Goal: Check status: Check status

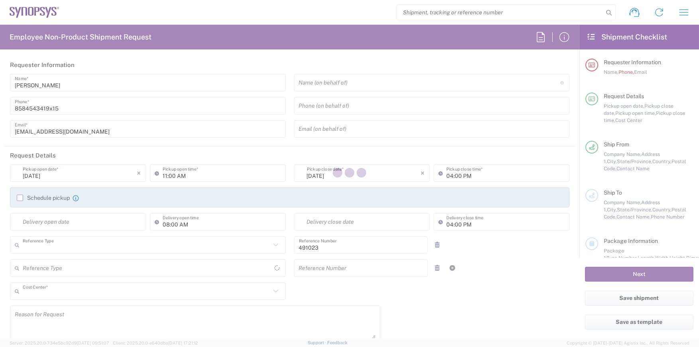
type input "Department"
type input "US01, SDG, M, HAPSOp 491023"
type input "[US_STATE]"
type input "[GEOGRAPHIC_DATA]"
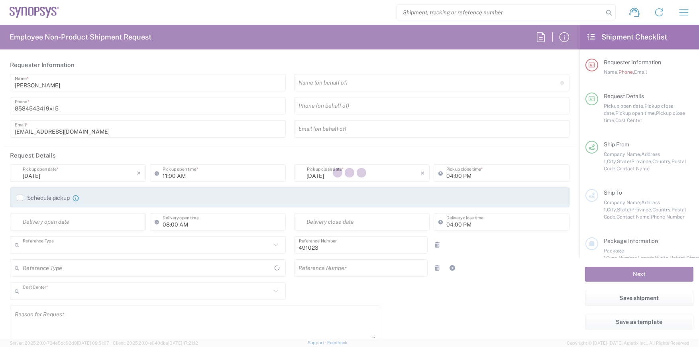
type input "Delivered at Place"
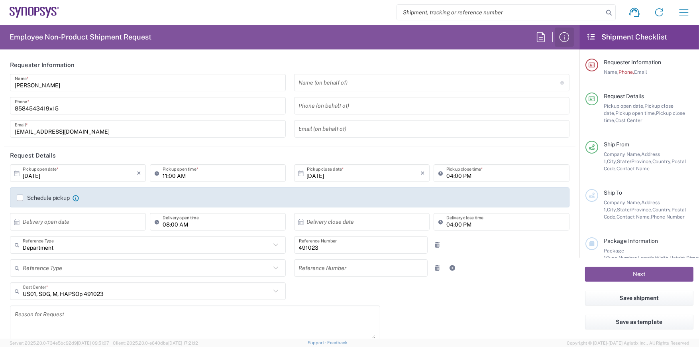
type input "La Jolla US2D"
click at [427, 15] on input "search" at bounding box center [500, 12] width 206 height 15
paste input "57081677"
type input "57081677"
click at [606, 14] on icon at bounding box center [608, 12] width 11 height 11
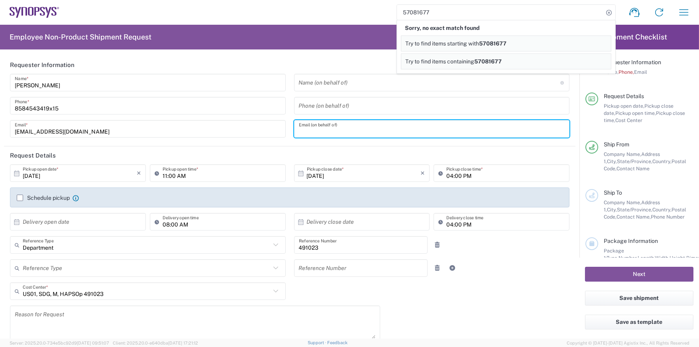
click at [553, 131] on input "text" at bounding box center [432, 129] width 266 height 14
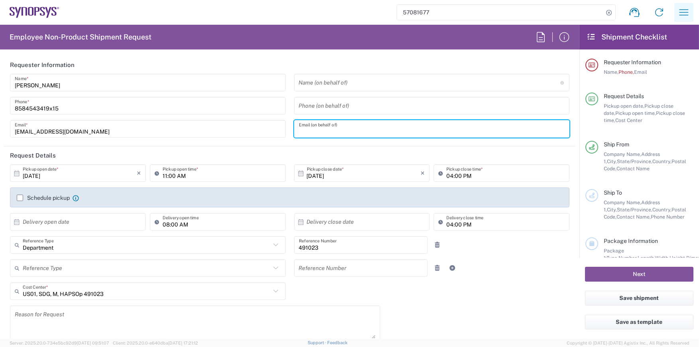
click at [686, 12] on icon "button" at bounding box center [683, 12] width 13 height 13
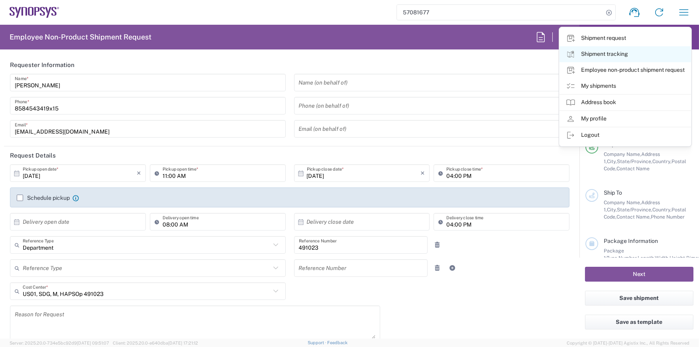
click at [596, 52] on link "Shipment tracking" at bounding box center [624, 54] width 131 height 16
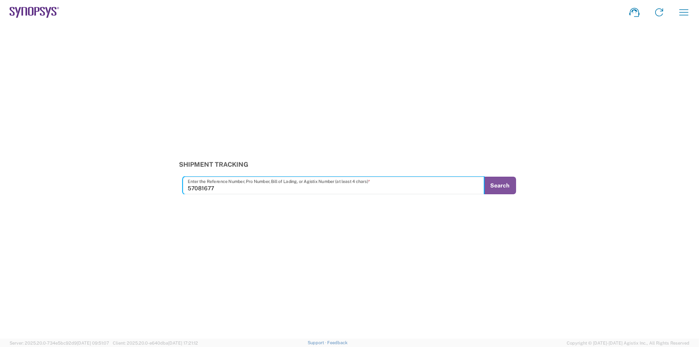
type input "57081677"
click at [525, 187] on div "Shipment Tracking 57081677 Enter the Reference Number, Pro Number, Bill of Ladi…" at bounding box center [349, 177] width 699 height 33
click at [492, 188] on button "Search" at bounding box center [499, 185] width 33 height 18
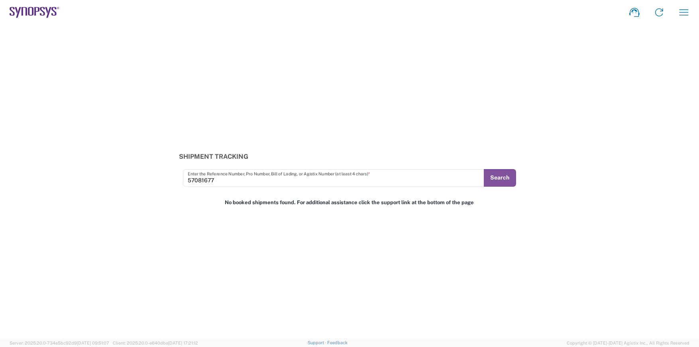
drag, startPoint x: 227, startPoint y: 186, endPoint x: 222, endPoint y: 184, distance: 5.9
click at [224, 185] on div "Shipment Tracking 57081677 Enter the Reference Number, Pro Number, Bill of Ladi…" at bounding box center [349, 182] width 699 height 314
drag, startPoint x: 180, startPoint y: 178, endPoint x: 102, endPoint y: 163, distance: 79.4
click at [109, 166] on div "Shipment Tracking 57081677 Enter the Reference Number, Pro Number, Bill of Ladi…" at bounding box center [349, 169] width 699 height 33
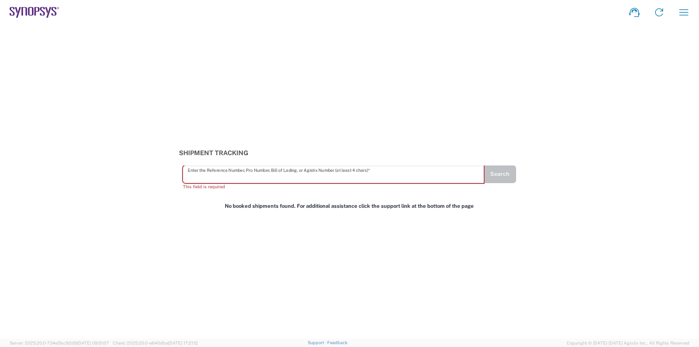
click at [672, 10] on div "Shipment request Shipment tracking Employee non-product shipment request My shi…" at bounding box center [377, 12] width 637 height 19
click at [678, 10] on icon "button" at bounding box center [683, 12] width 13 height 13
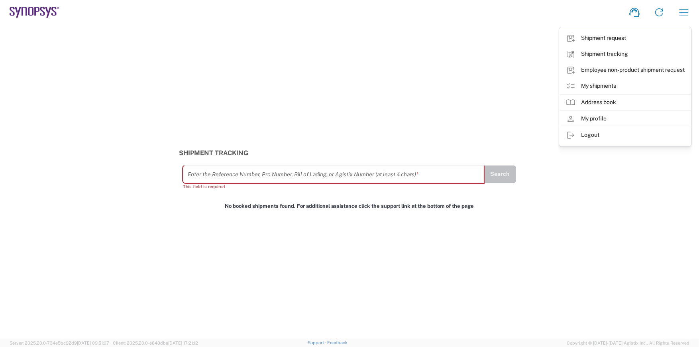
click at [414, 81] on div "Shipment Tracking Enter the Reference Number, Pro Number, Bill of Lading, or Ag…" at bounding box center [349, 182] width 699 height 314
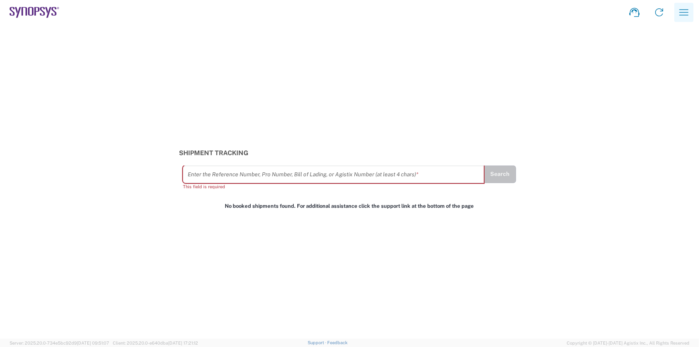
click at [684, 17] on icon "button" at bounding box center [683, 12] width 13 height 13
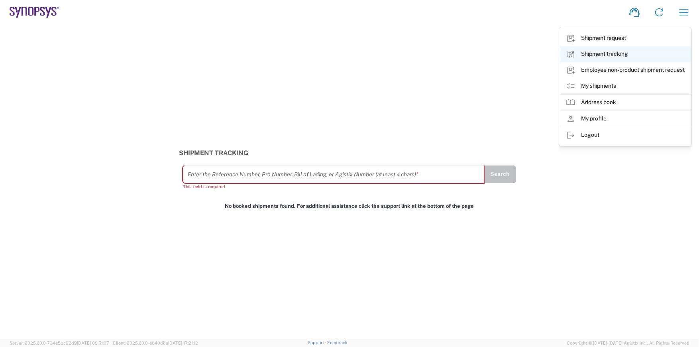
click at [608, 50] on link "Shipment tracking" at bounding box center [624, 54] width 131 height 16
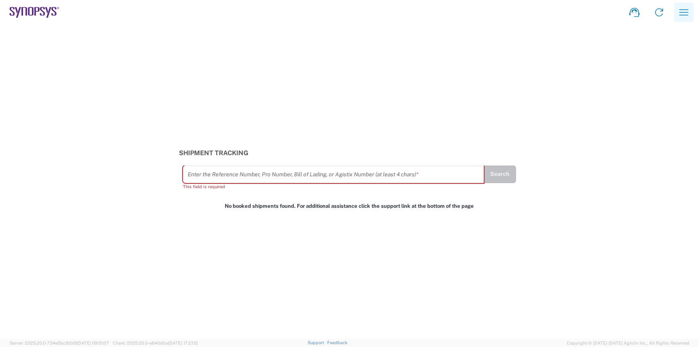
click at [678, 13] on icon "button" at bounding box center [683, 12] width 13 height 13
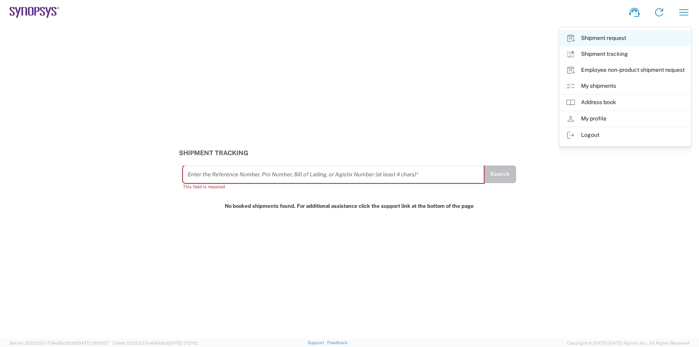
click at [611, 36] on link "Shipment request" at bounding box center [624, 38] width 131 height 16
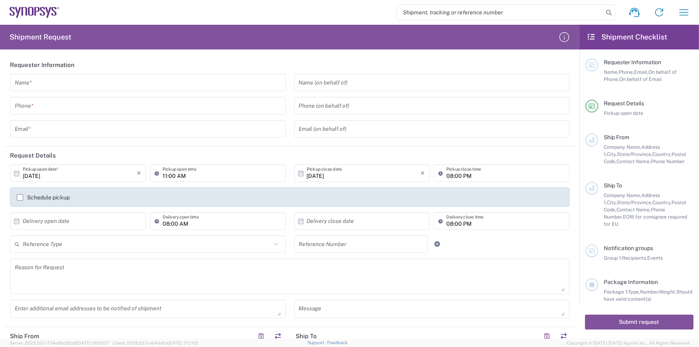
click at [548, 13] on input "search" at bounding box center [500, 12] width 206 height 15
click at [492, 11] on input "search" at bounding box center [500, 12] width 206 height 15
paste input "57081677"
type input "57081677"
click at [607, 12] on icon at bounding box center [608, 12] width 11 height 11
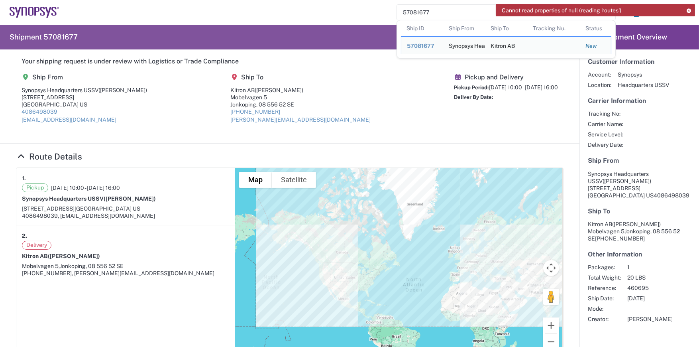
click at [351, 154] on h4 "Route Details" at bounding box center [289, 156] width 547 height 10
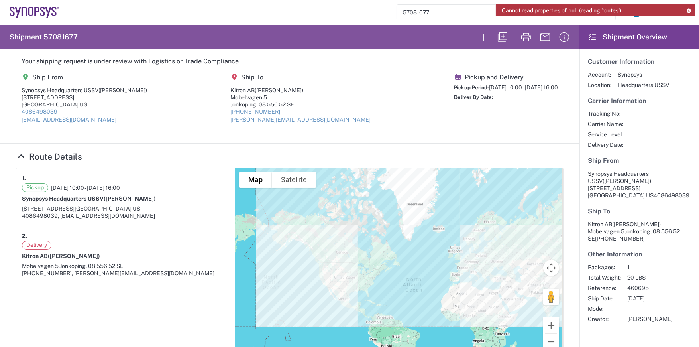
click at [433, 11] on input "57081677" at bounding box center [500, 12] width 206 height 15
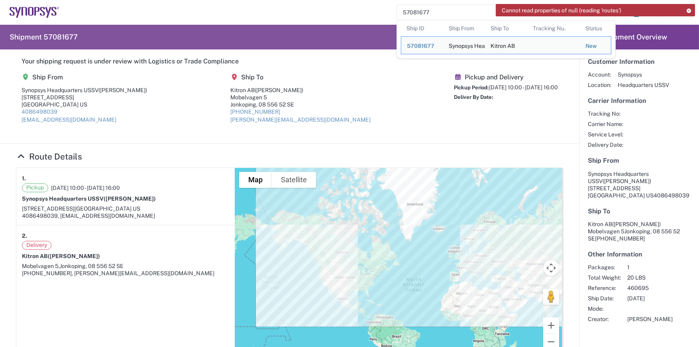
click at [308, 70] on agx-shipment-main-routing-info "Ship From Synopsys Headquarters USSV ([PERSON_NAME]) [STREET_ADDRESS] 408649803…" at bounding box center [289, 101] width 547 height 67
click at [452, 10] on input "57081677" at bounding box center [500, 12] width 206 height 15
click at [414, 46] on span "57081677" at bounding box center [420, 46] width 27 height 6
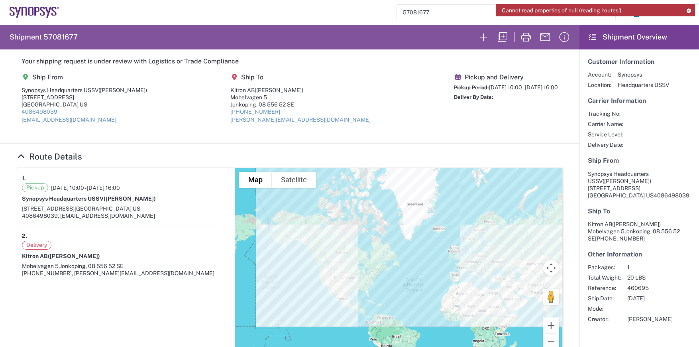
click at [688, 10] on icon at bounding box center [689, 10] width 6 height 4
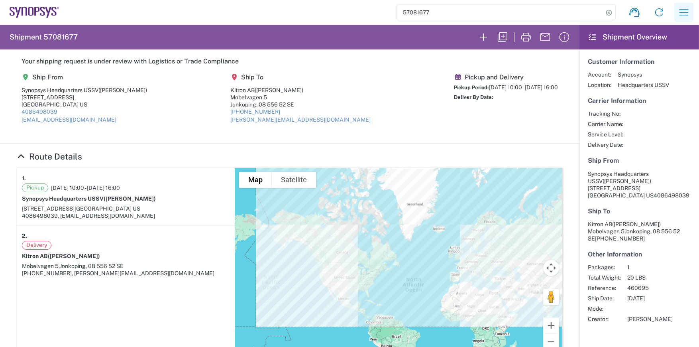
click at [683, 12] on icon "button" at bounding box center [683, 12] width 13 height 13
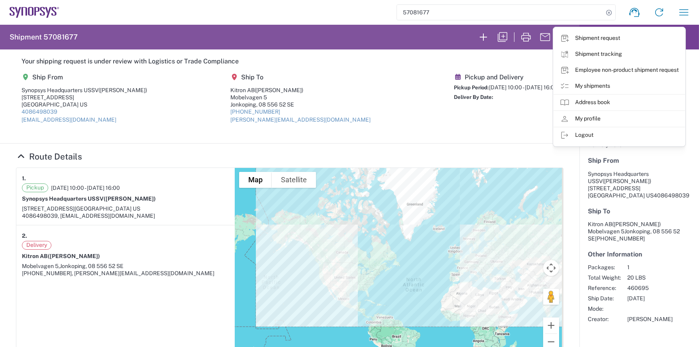
click at [353, 47] on agx-form-header "Shipment 57081677" at bounding box center [289, 37] width 579 height 25
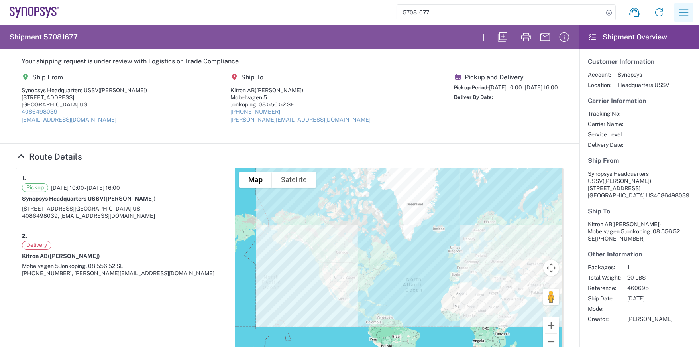
click at [677, 14] on icon "button" at bounding box center [683, 12] width 13 height 13
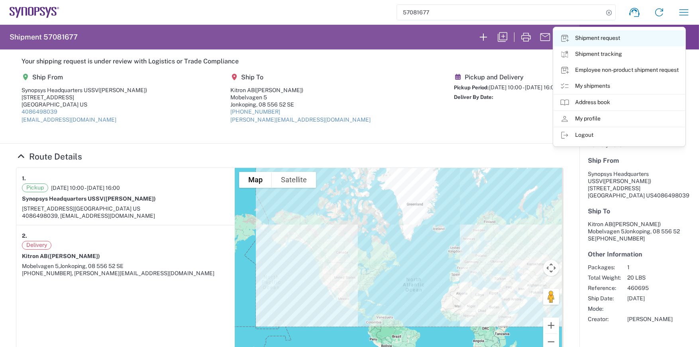
click at [626, 38] on link "Shipment request" at bounding box center [618, 38] width 131 height 16
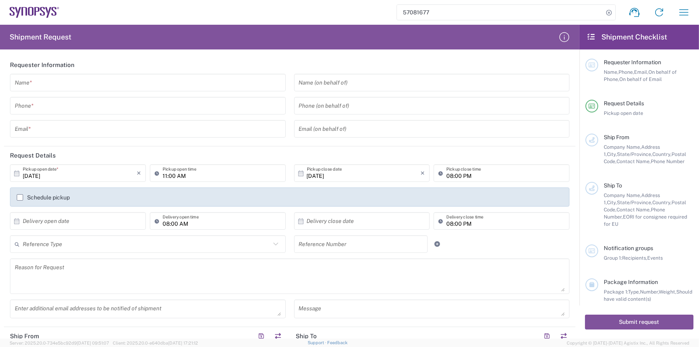
click at [460, 7] on input "57081677" at bounding box center [500, 12] width 206 height 15
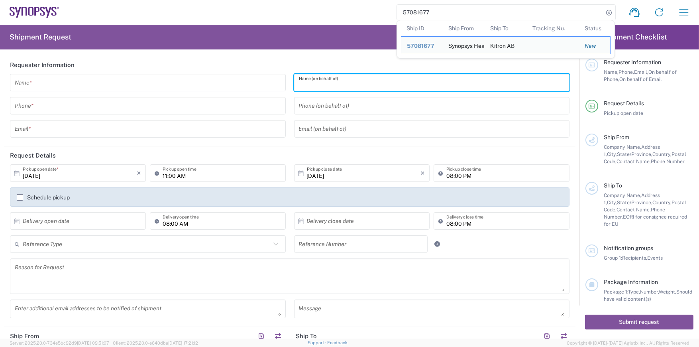
click at [382, 76] on input "text" at bounding box center [432, 83] width 266 height 14
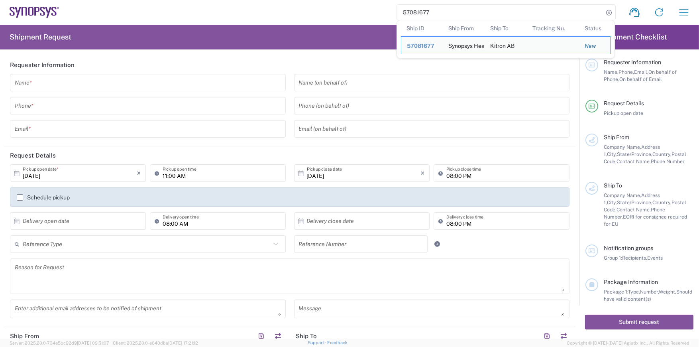
drag, startPoint x: 437, startPoint y: 13, endPoint x: 314, endPoint y: 2, distance: 122.8
click at [316, 4] on div "57081677 Ship ID Ship From Ship To Tracking Nu. Status Ship ID 57081677 Ship Fr…" at bounding box center [377, 12] width 637 height 19
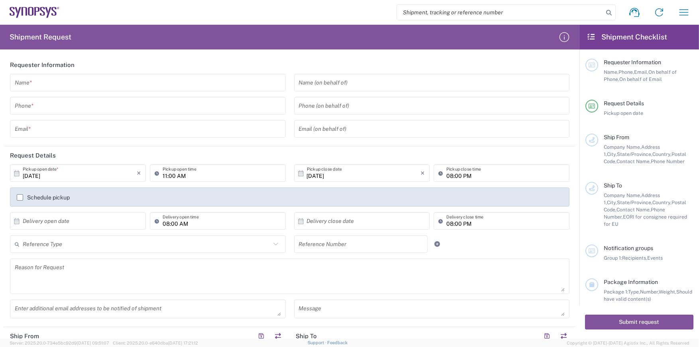
click at [416, 12] on input "search" at bounding box center [500, 12] width 206 height 15
paste input "57081677"
type input "57081677"
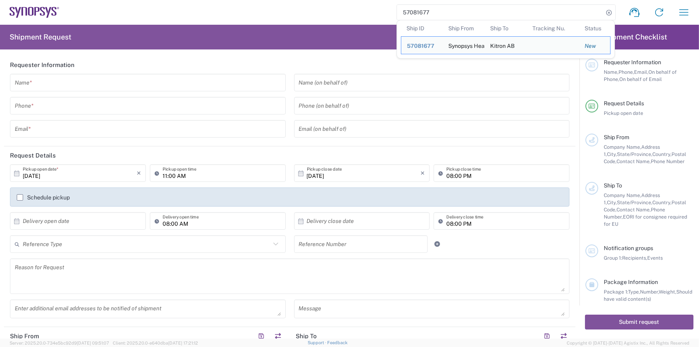
click at [333, 13] on div "57081677 Ship ID Ship From Ship To Tracking Nu. Status Ship ID 57081677 Ship Fr…" at bounding box center [377, 12] width 637 height 19
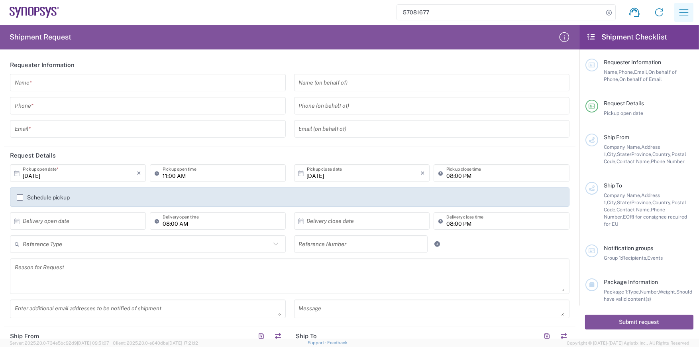
click at [682, 15] on icon "button" at bounding box center [683, 12] width 9 height 6
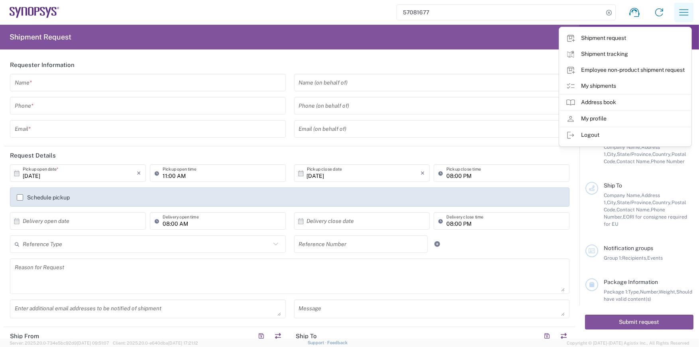
click at [687, 14] on icon "button" at bounding box center [683, 12] width 13 height 13
click at [678, 13] on icon "button" at bounding box center [683, 12] width 13 height 13
click at [602, 39] on link "Shipment request" at bounding box center [624, 38] width 131 height 16
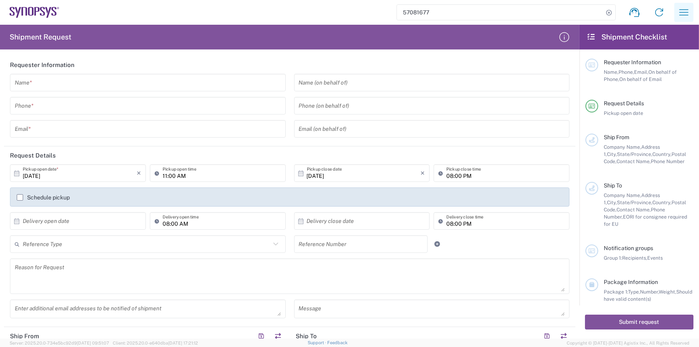
click at [680, 8] on icon "button" at bounding box center [683, 12] width 13 height 13
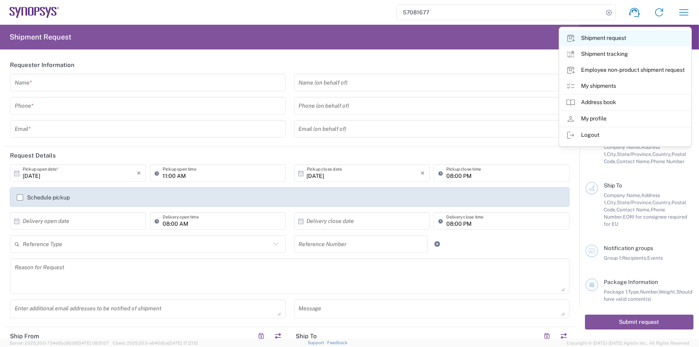
click at [602, 37] on link "Shipment request" at bounding box center [624, 38] width 131 height 16
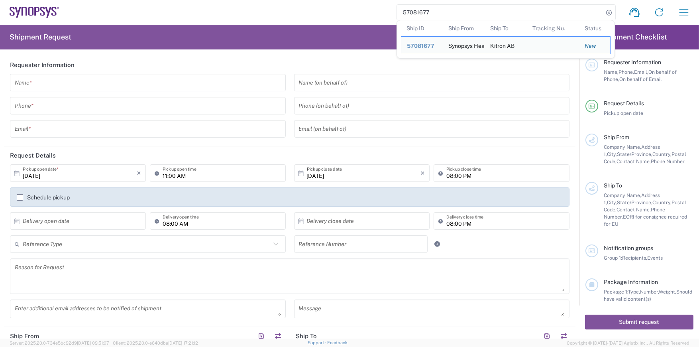
drag, startPoint x: 446, startPoint y: 14, endPoint x: 330, endPoint y: 2, distance: 116.5
click at [330, 2] on agx-form-navbar "57081677 Ship ID Ship From Ship To Tracking Nu. Status Ship ID 57081677 Ship Fr…" at bounding box center [349, 12] width 699 height 25
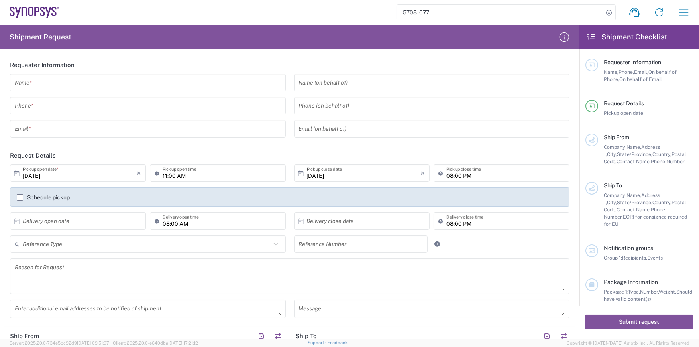
click at [504, 17] on input "57081677" at bounding box center [500, 12] width 206 height 15
click at [515, 56] on header "Requester Information" at bounding box center [289, 65] width 571 height 18
click at [491, 98] on div "Phone (on behalf of)" at bounding box center [432, 106] width 276 height 18
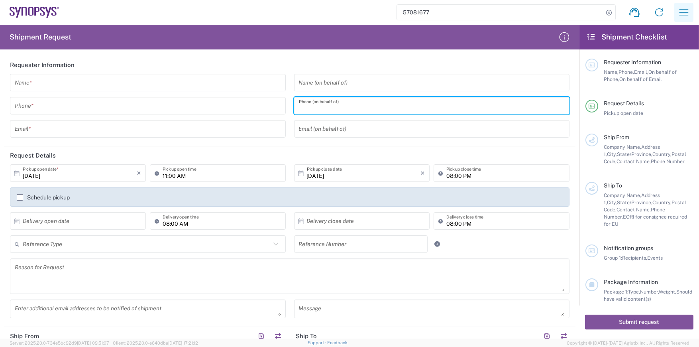
click at [680, 12] on icon "button" at bounding box center [683, 12] width 13 height 13
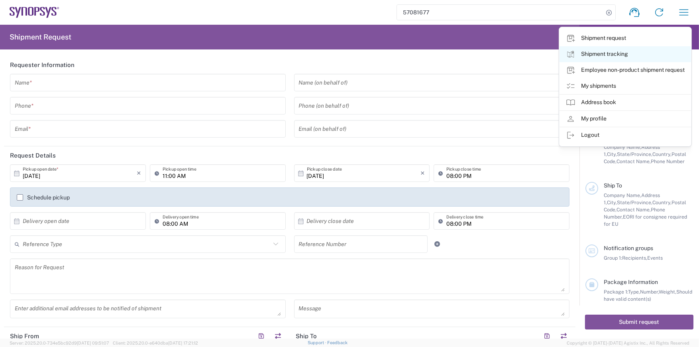
click at [588, 55] on link "Shipment tracking" at bounding box center [624, 54] width 131 height 16
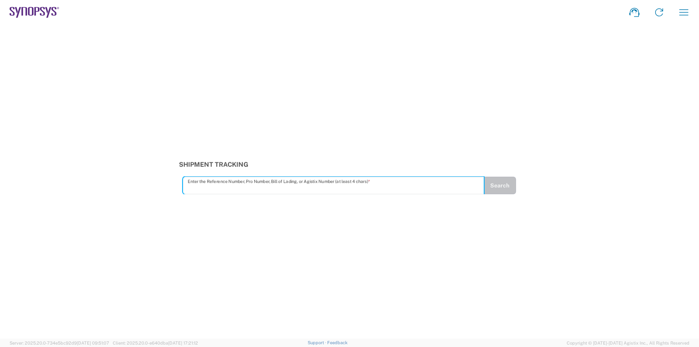
click at [262, 178] on div "Enter the Reference Number, Pro Number, Bill of Lading, or Agistix Number (at l…" at bounding box center [333, 185] width 301 height 18
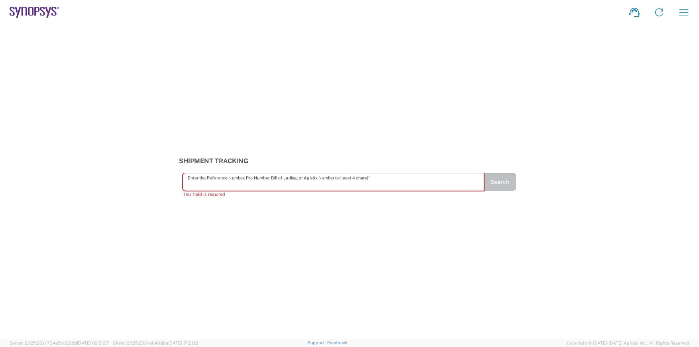
click at [263, 186] on input "text" at bounding box center [334, 182] width 292 height 14
paste input "57081677"
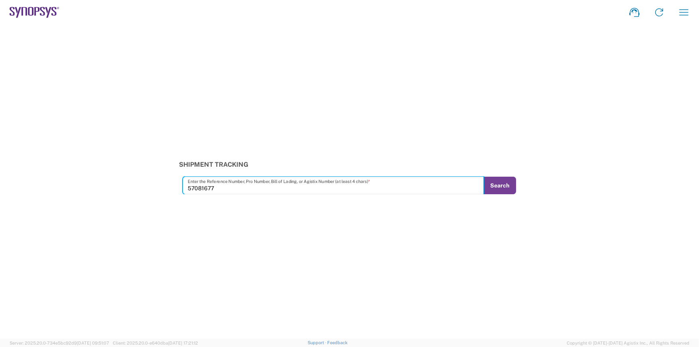
type input "57081677"
click at [504, 182] on button "Search" at bounding box center [499, 185] width 33 height 18
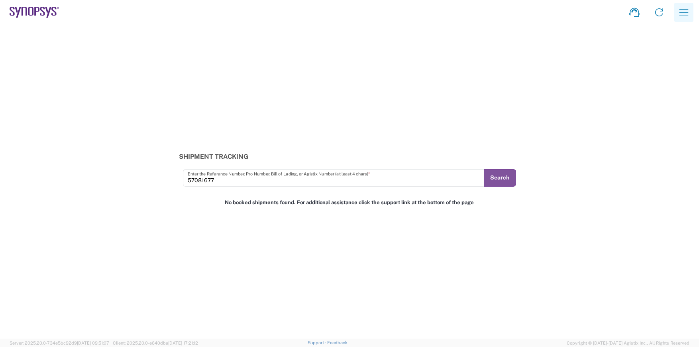
click at [677, 18] on icon "button" at bounding box center [683, 12] width 13 height 13
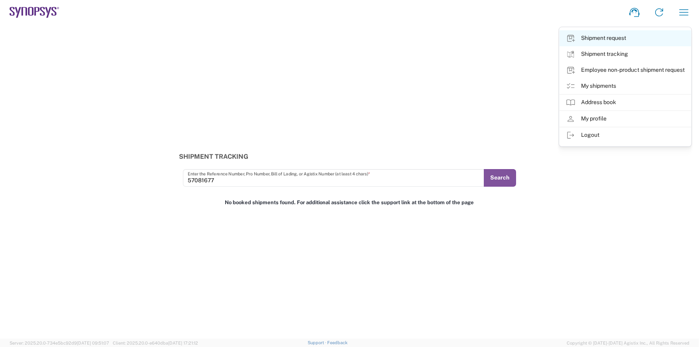
click at [618, 40] on link "Shipment request" at bounding box center [624, 38] width 131 height 16
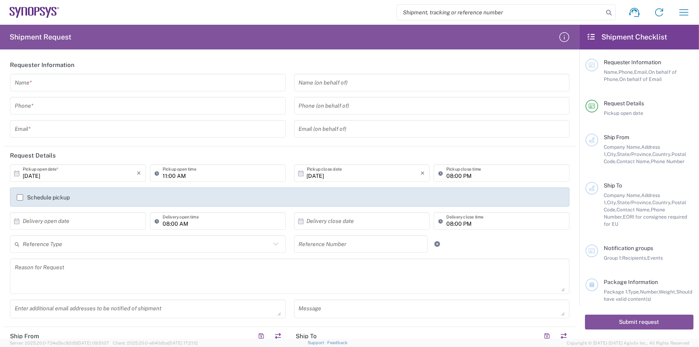
click at [427, 11] on input "search" at bounding box center [500, 12] width 206 height 15
paste input "57081677"
type input "57081677"
click at [606, 10] on icon at bounding box center [608, 12] width 11 height 11
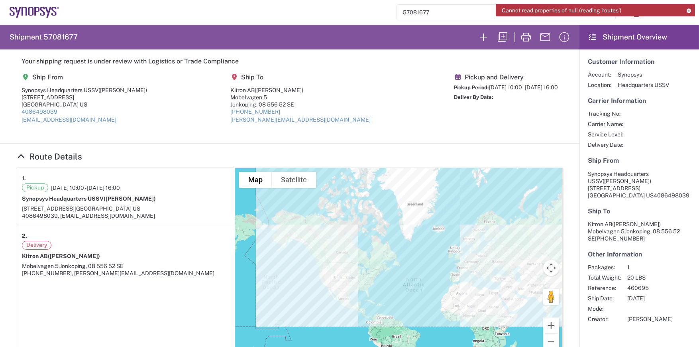
click at [688, 10] on icon at bounding box center [689, 10] width 6 height 4
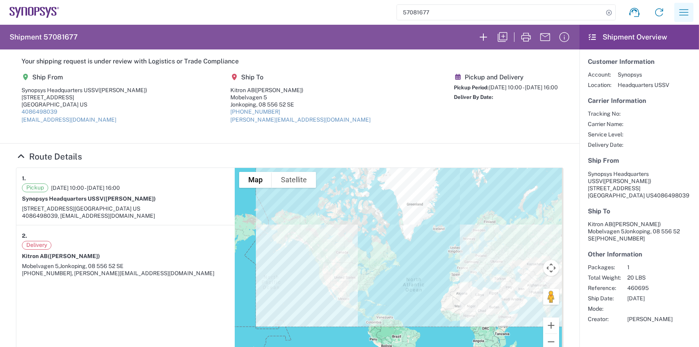
click at [683, 12] on icon "button" at bounding box center [683, 12] width 13 height 13
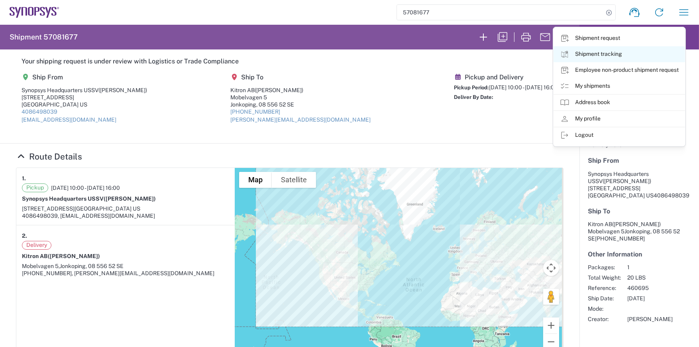
click at [598, 53] on link "Shipment tracking" at bounding box center [618, 54] width 131 height 16
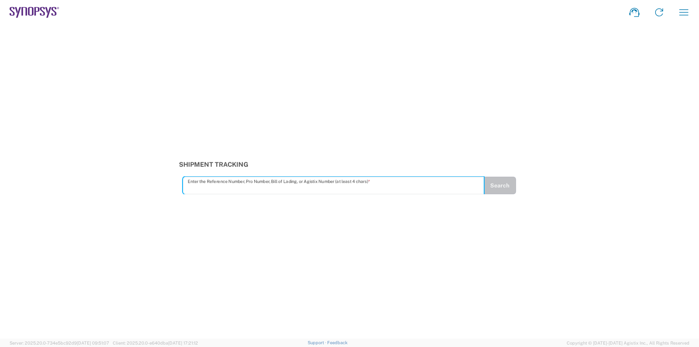
click at [290, 182] on input "text" at bounding box center [334, 185] width 292 height 14
type input "57081677"
click at [505, 183] on button "Search" at bounding box center [499, 185] width 33 height 18
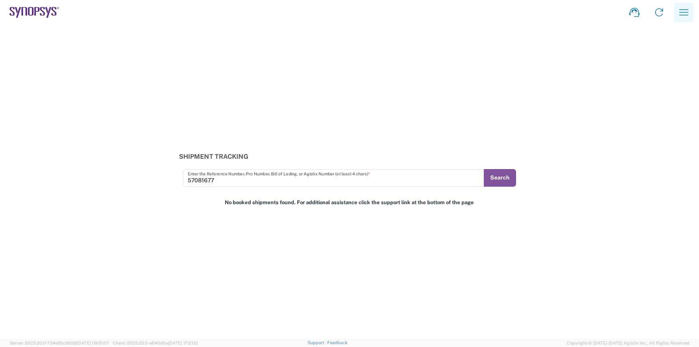
click at [687, 13] on icon "button" at bounding box center [683, 12] width 13 height 13
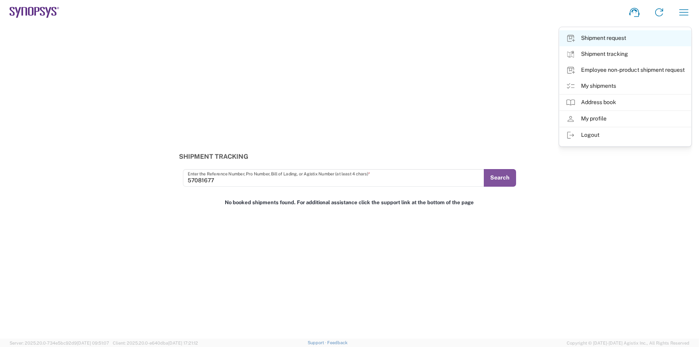
click at [586, 35] on link "Shipment request" at bounding box center [624, 38] width 131 height 16
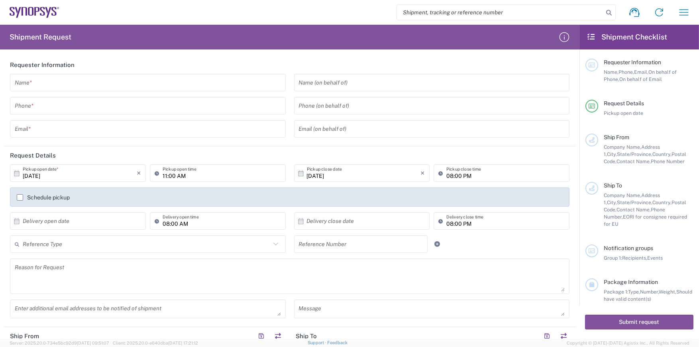
click at [443, 13] on input "search" at bounding box center [500, 12] width 206 height 15
paste input "57081677"
type input "57081677"
click at [607, 12] on icon at bounding box center [608, 12] width 11 height 11
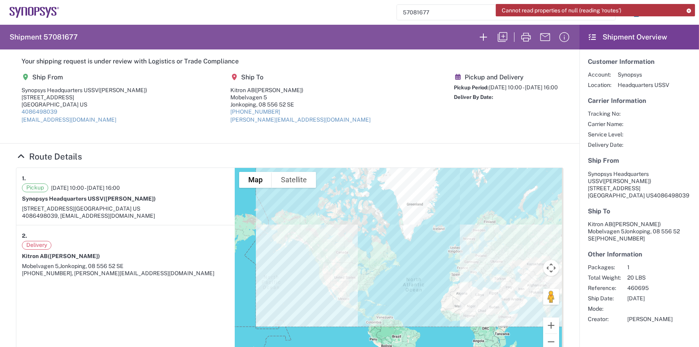
click at [686, 10] on icon at bounding box center [689, 10] width 6 height 4
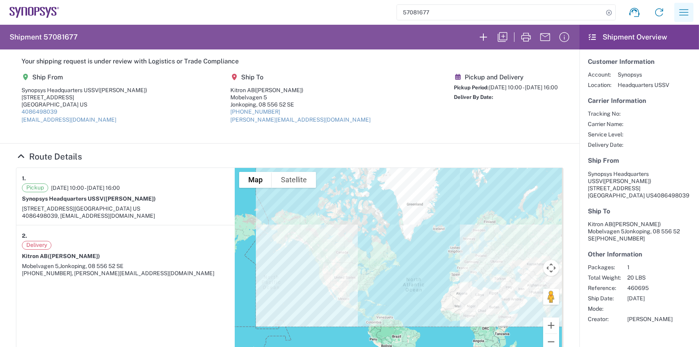
click at [681, 12] on icon "button" at bounding box center [683, 12] width 9 height 6
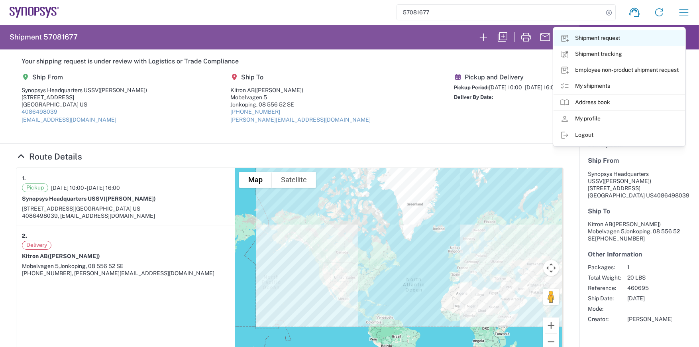
click at [593, 38] on link "Shipment request" at bounding box center [618, 38] width 131 height 16
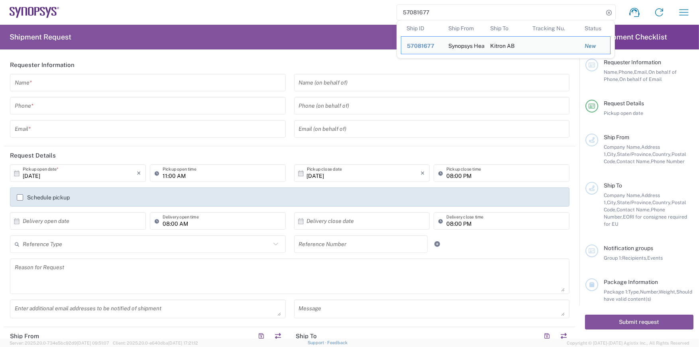
click at [441, 12] on input "57081677" at bounding box center [500, 12] width 206 height 15
click at [418, 46] on span "57081677" at bounding box center [420, 46] width 27 height 6
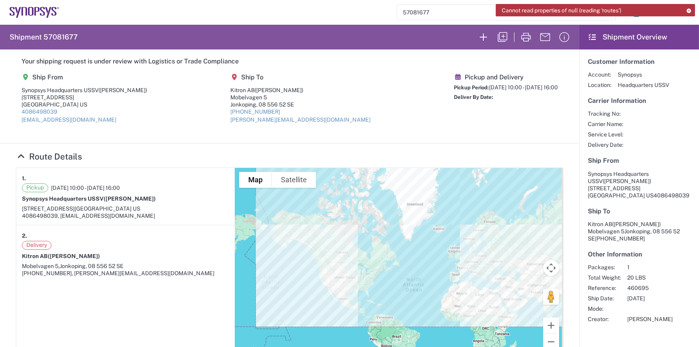
click at [688, 9] on icon at bounding box center [689, 10] width 6 height 4
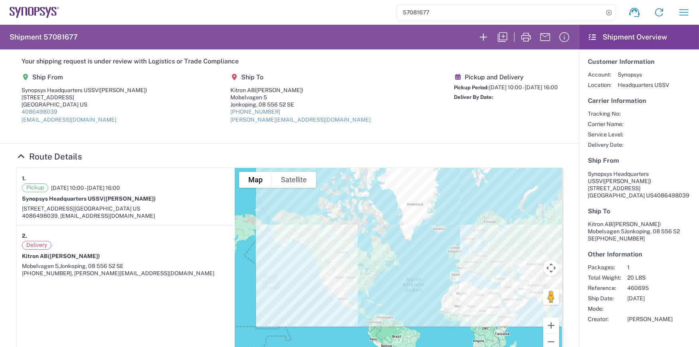
click at [250, 15] on div "57081677 Shipment request Shipment tracking Employee non-product shipment reque…" at bounding box center [377, 12] width 637 height 19
